Goal: Find specific page/section: Find specific page/section

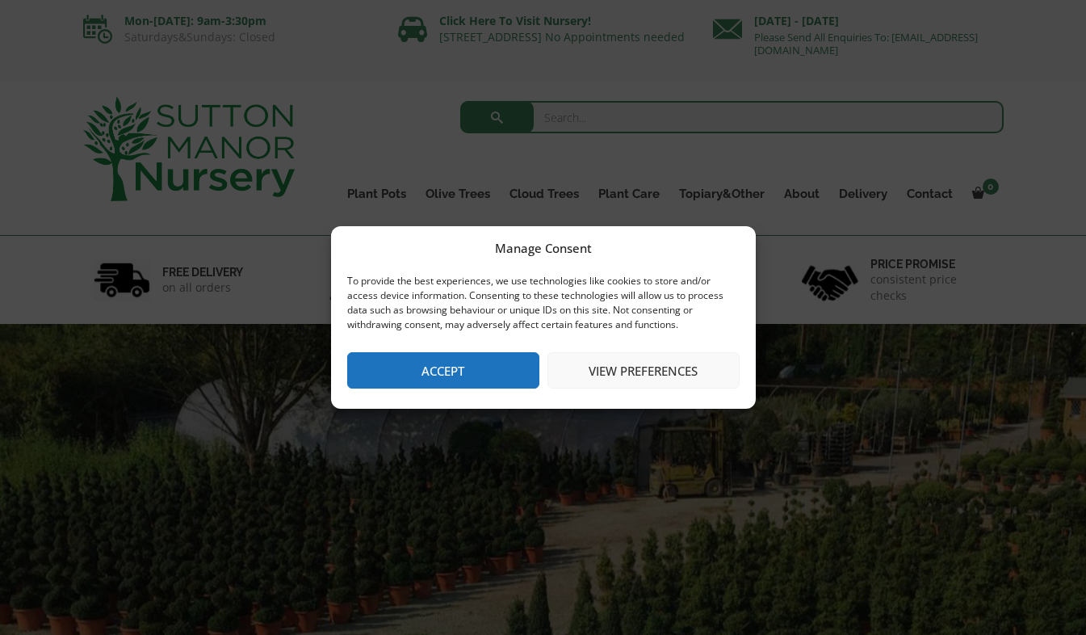
click at [422, 360] on button "Accept" at bounding box center [443, 370] width 192 height 36
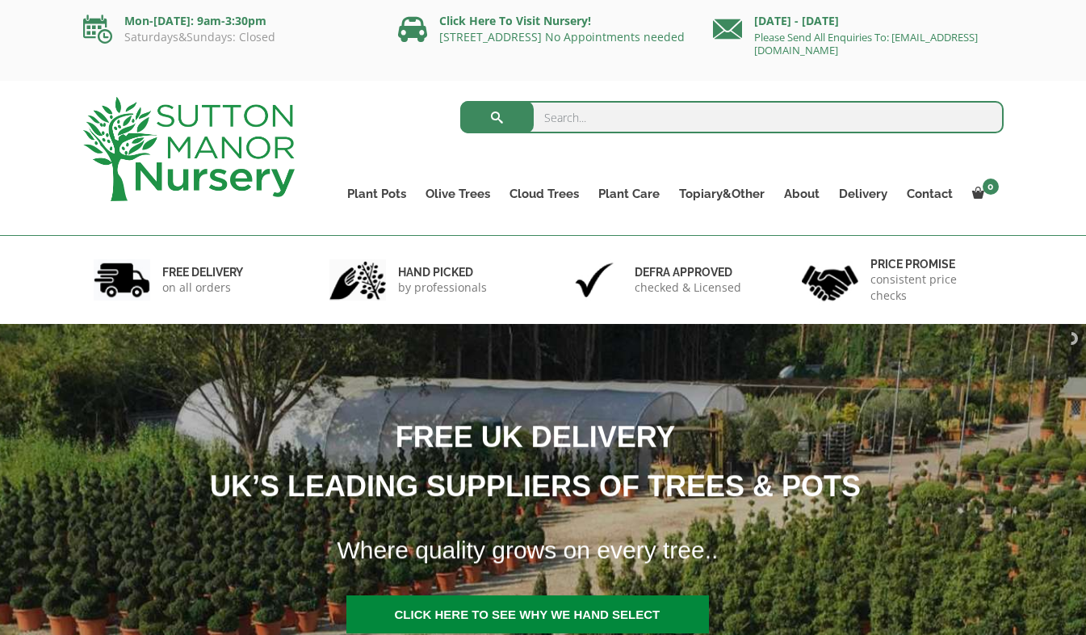
click at [605, 123] on input "search" at bounding box center [732, 117] width 544 height 32
type input "PLINTHS"
click at [460, 101] on button "submit" at bounding box center [497, 117] width 74 height 32
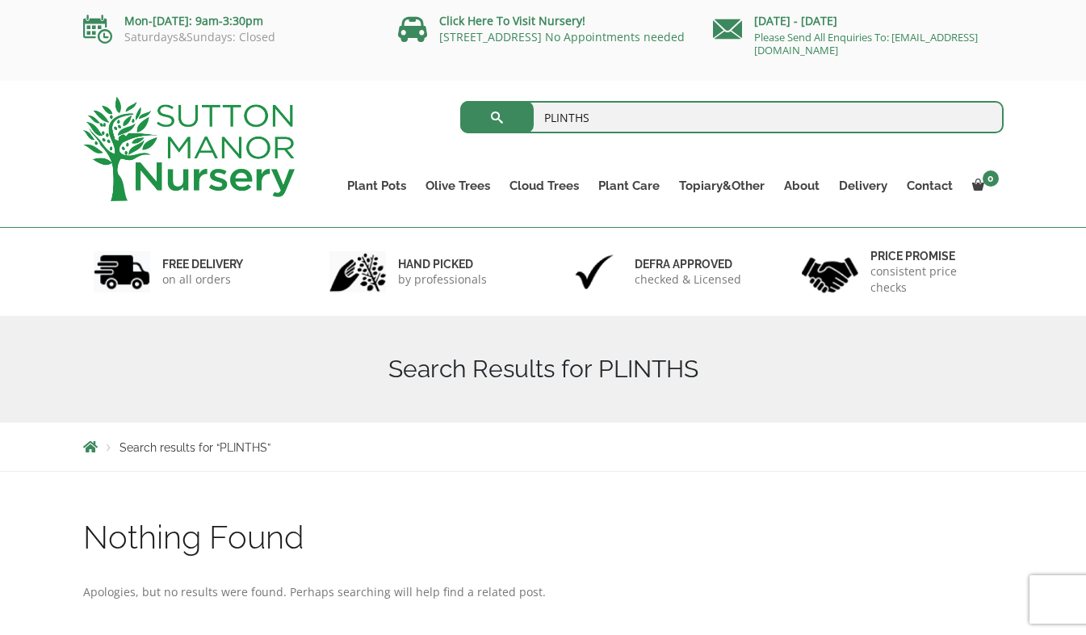
click at [0, 0] on link "The Old Stone Pots" at bounding box center [0, 0] width 0 height 0
